Goal: Information Seeking & Learning: Learn about a topic

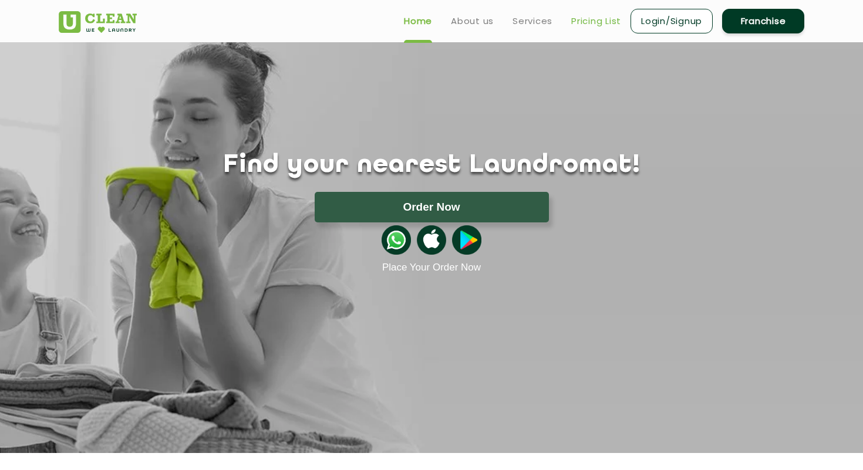
click at [598, 21] on link "Pricing List" at bounding box center [596, 21] width 50 height 14
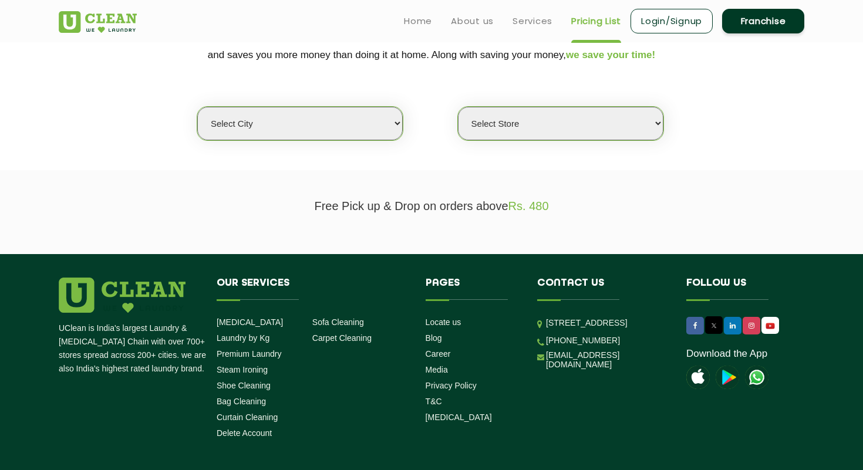
scroll to position [223, 0]
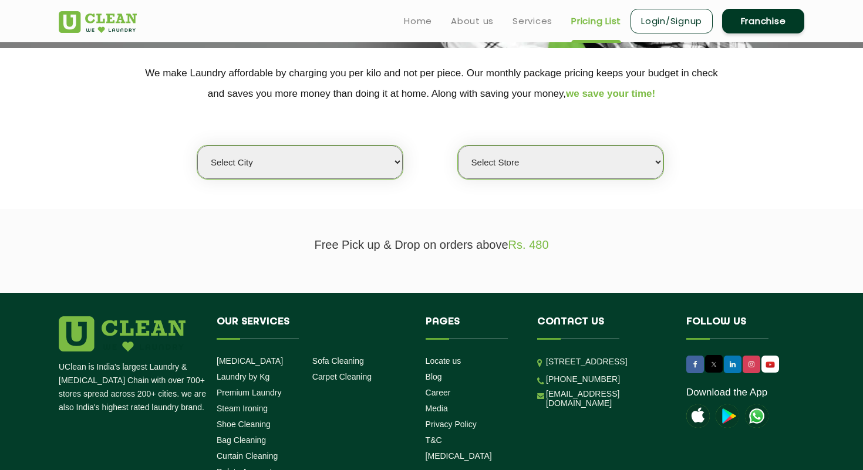
click at [358, 157] on select "Select city Aalo Agartala Agra Ahmedabad Akola Aligarh Alwar - UClean Select Am…" at bounding box center [300, 162] width 206 height 33
click at [291, 163] on select "Select city Aalo Agartala Agra Ahmedabad Akola Aligarh Alwar - UClean Select Am…" at bounding box center [300, 162] width 206 height 33
click at [467, 175] on select "Select Store" at bounding box center [561, 162] width 206 height 33
